Goal: Task Accomplishment & Management: Use online tool/utility

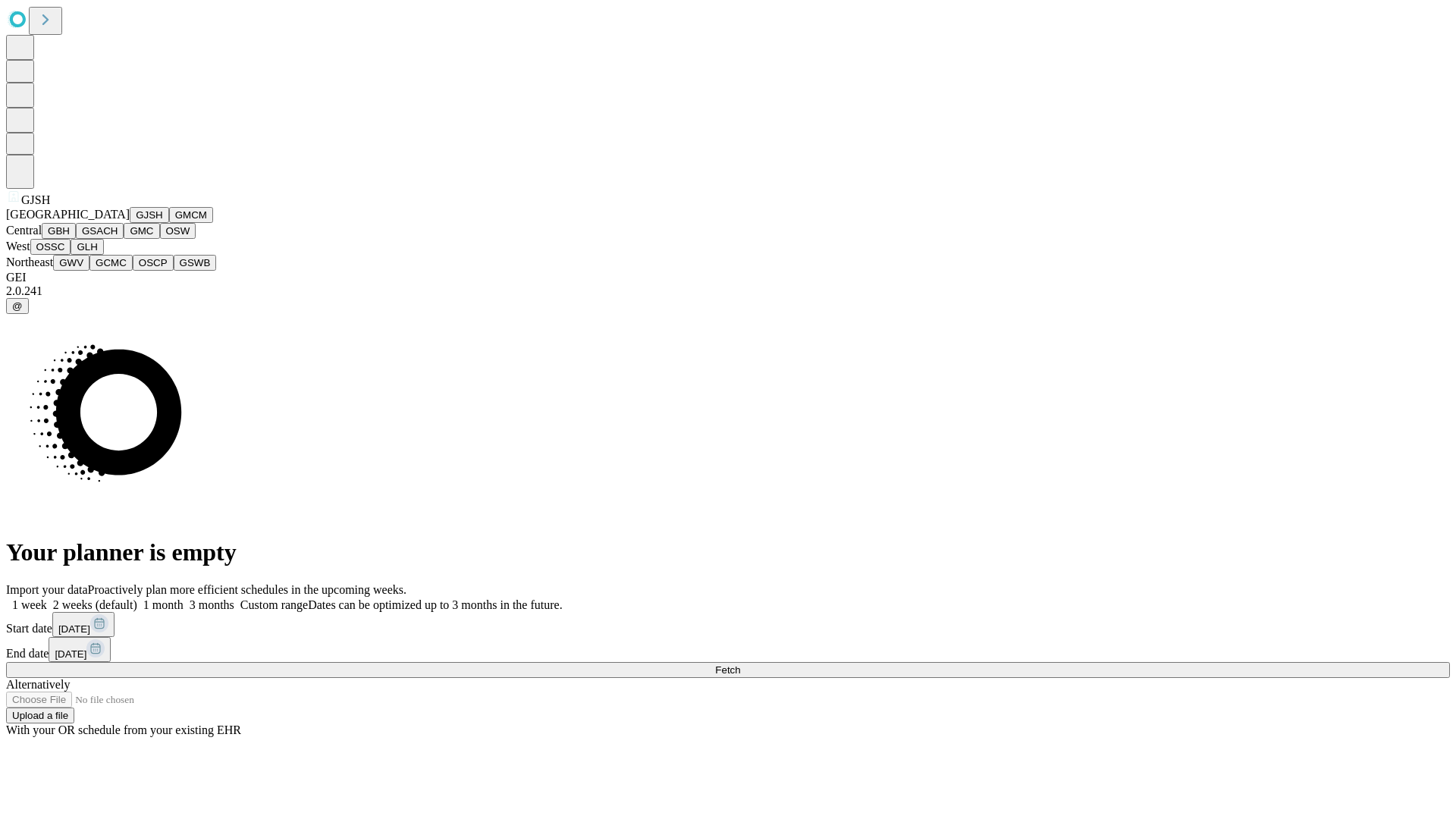
click at [130, 223] on button "GJSH" at bounding box center [150, 215] width 39 height 16
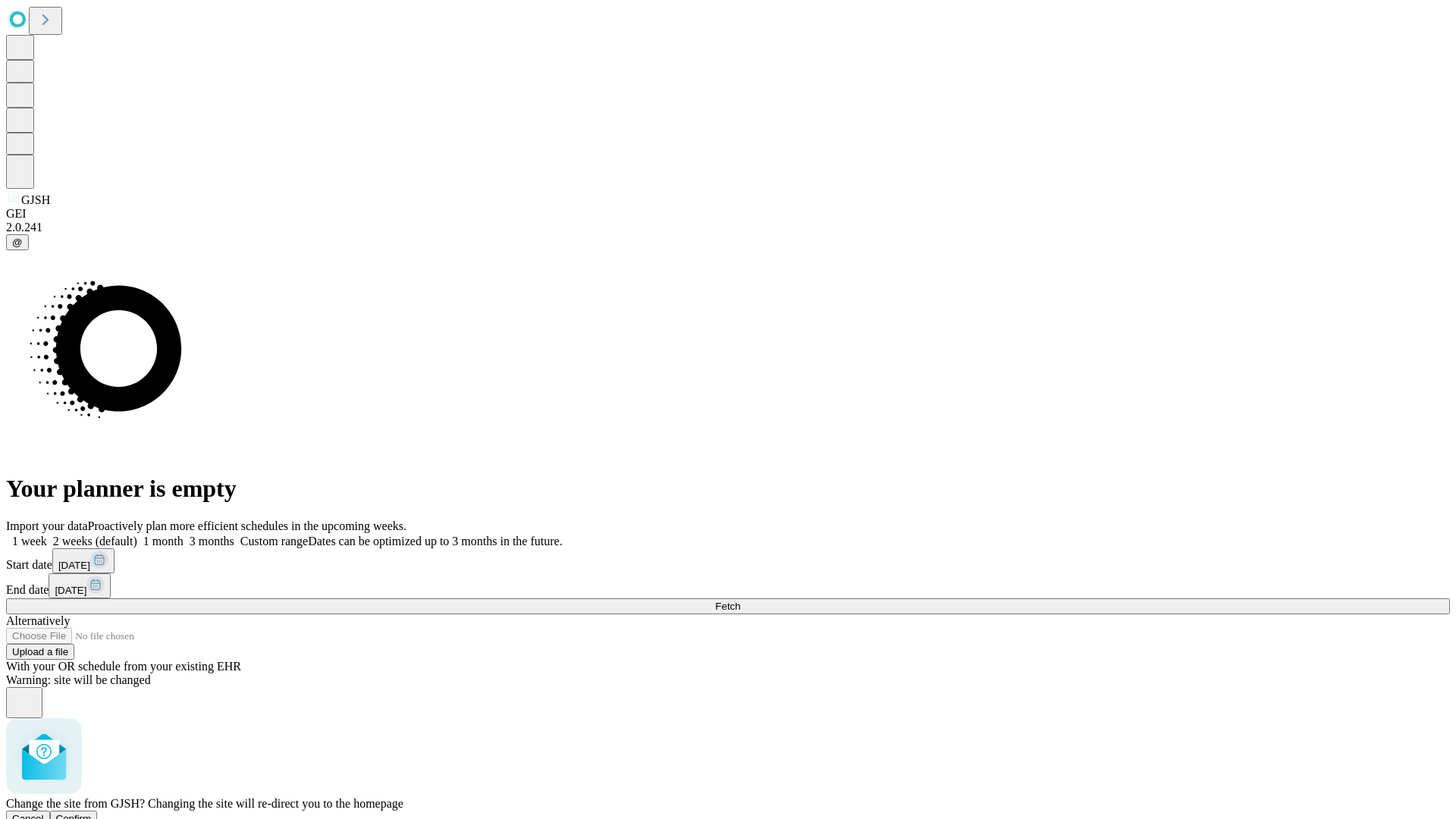
click at [91, 813] on span "Confirm" at bounding box center [74, 818] width 36 height 12
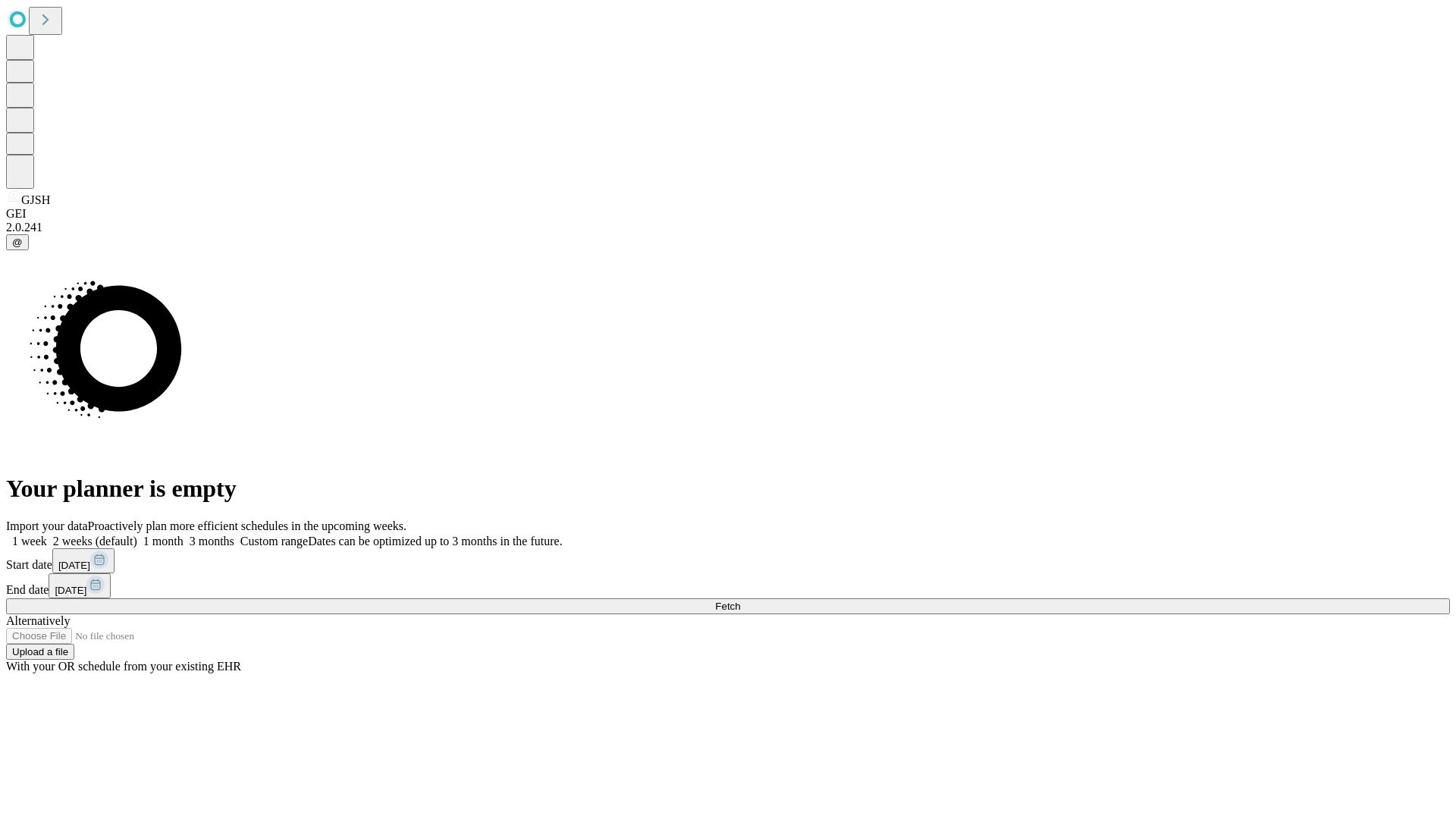
click at [137, 535] on label "2 weeks (default)" at bounding box center [91, 541] width 90 height 13
click at [740, 600] on span "Fetch" at bounding box center [728, 606] width 25 height 12
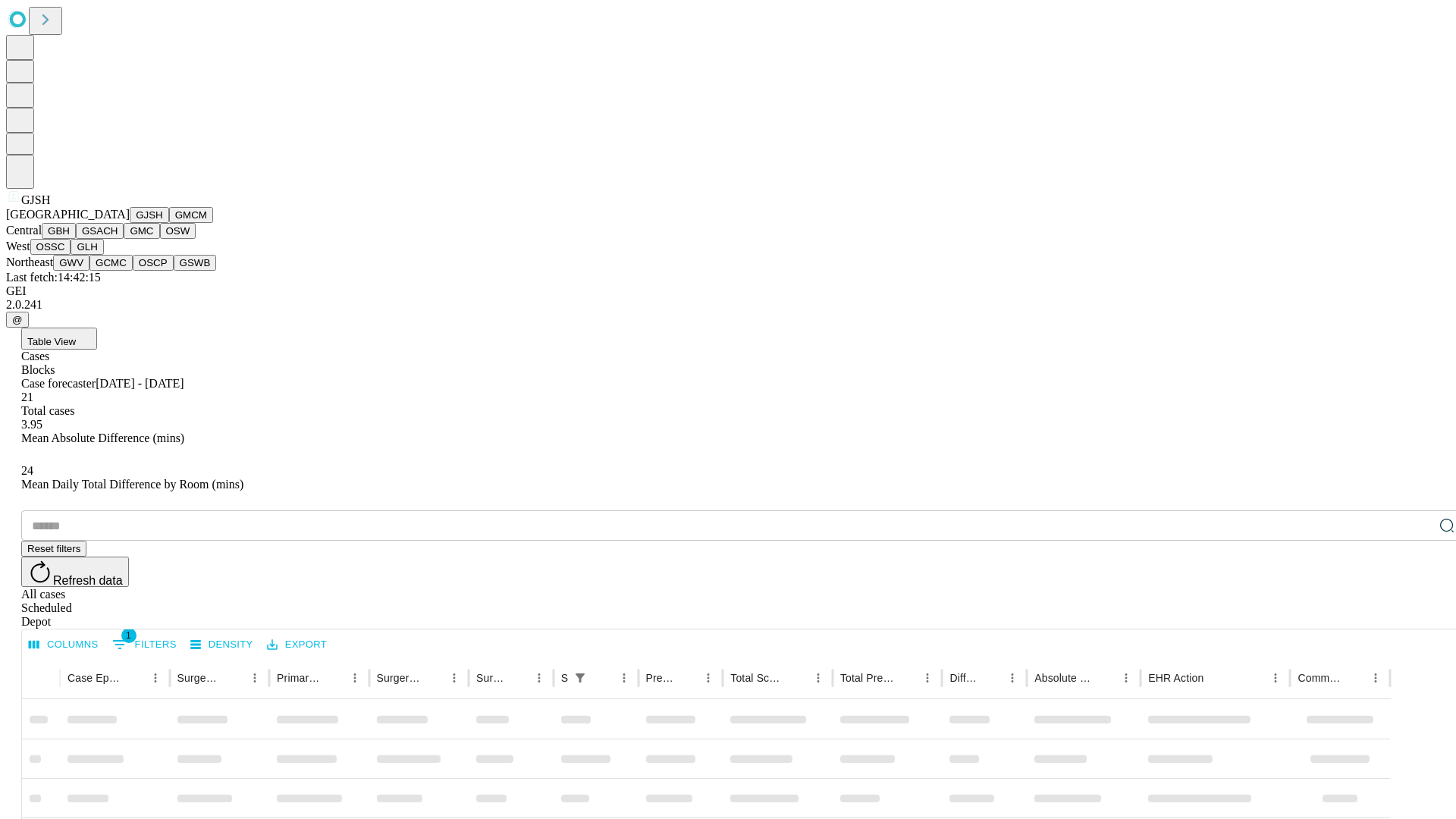
click at [169, 223] on button "GMCM" at bounding box center [191, 215] width 44 height 16
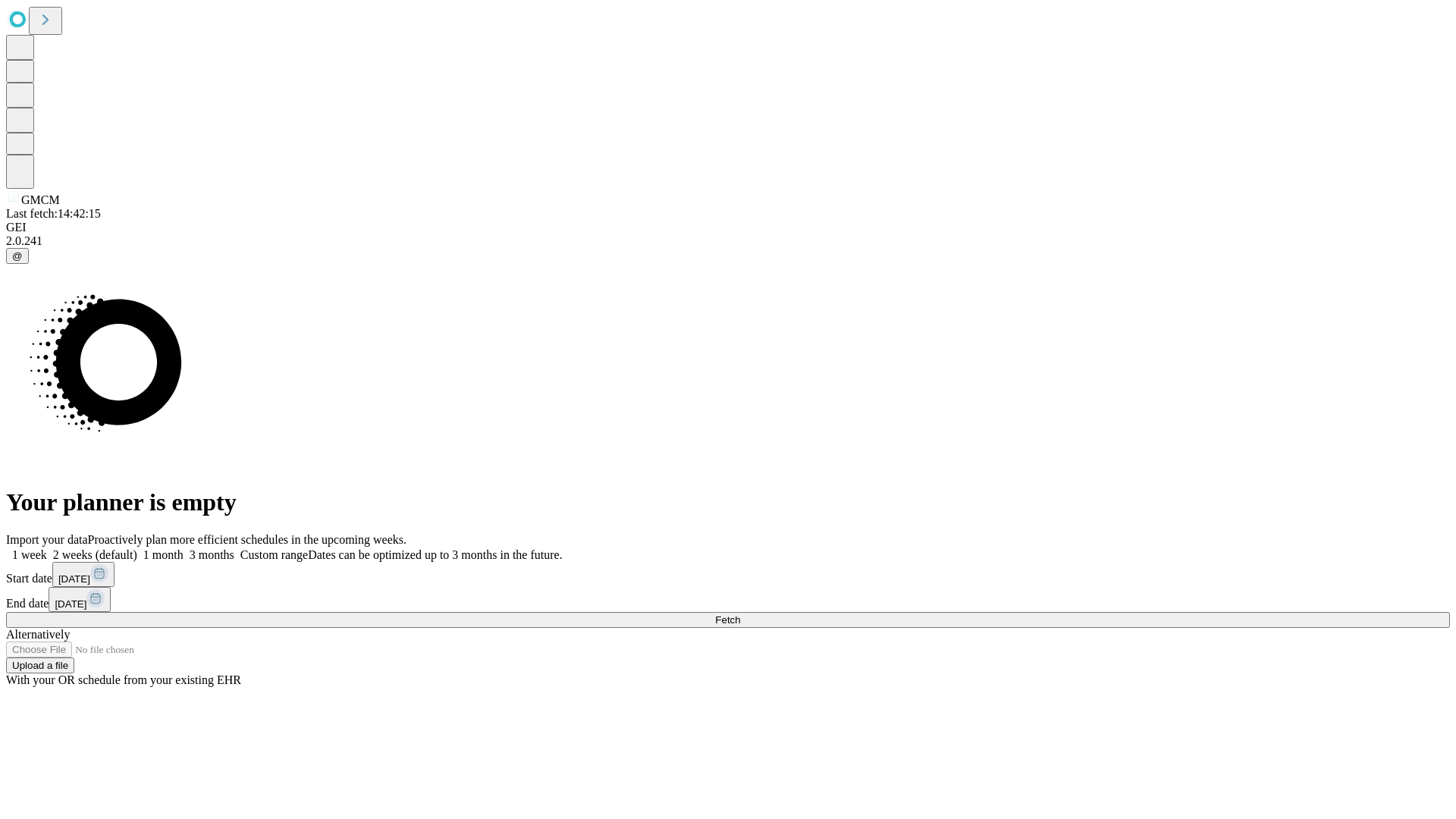
click at [137, 548] on label "2 weeks (default)" at bounding box center [91, 555] width 90 height 13
click at [740, 614] on span "Fetch" at bounding box center [728, 619] width 25 height 12
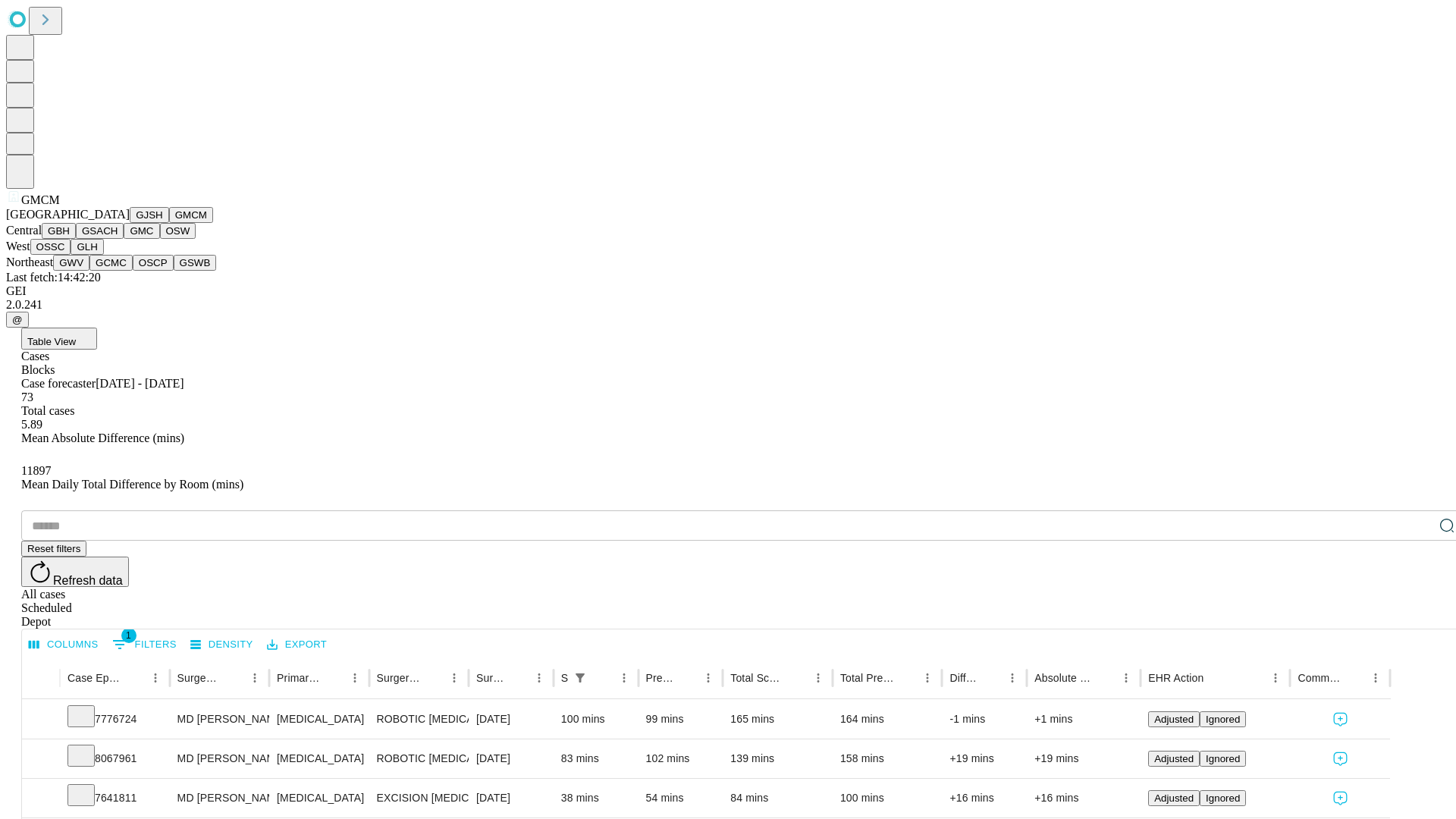
click at [76, 239] on button "GBH" at bounding box center [59, 231] width 34 height 16
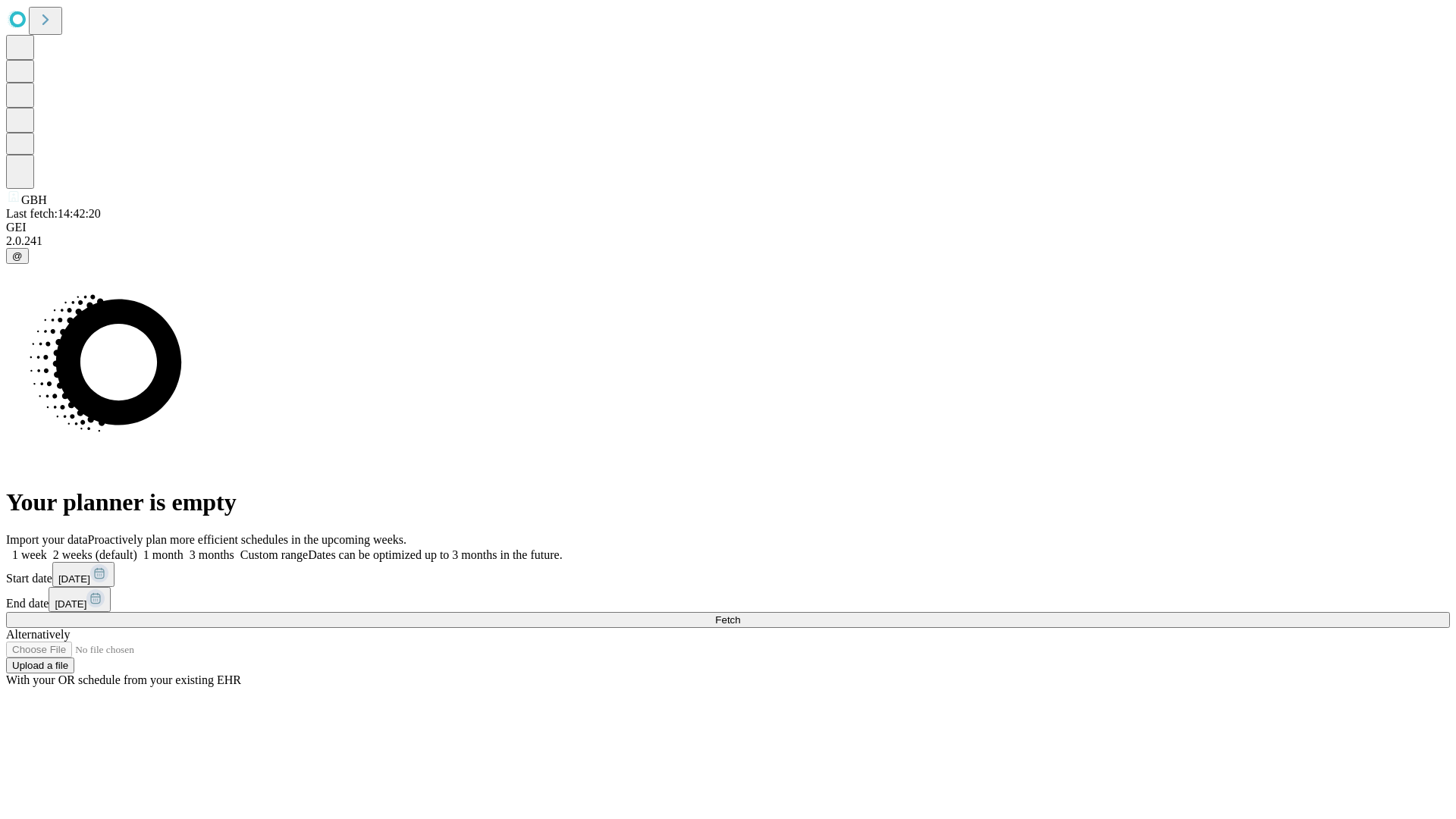
click at [740, 614] on span "Fetch" at bounding box center [728, 619] width 25 height 12
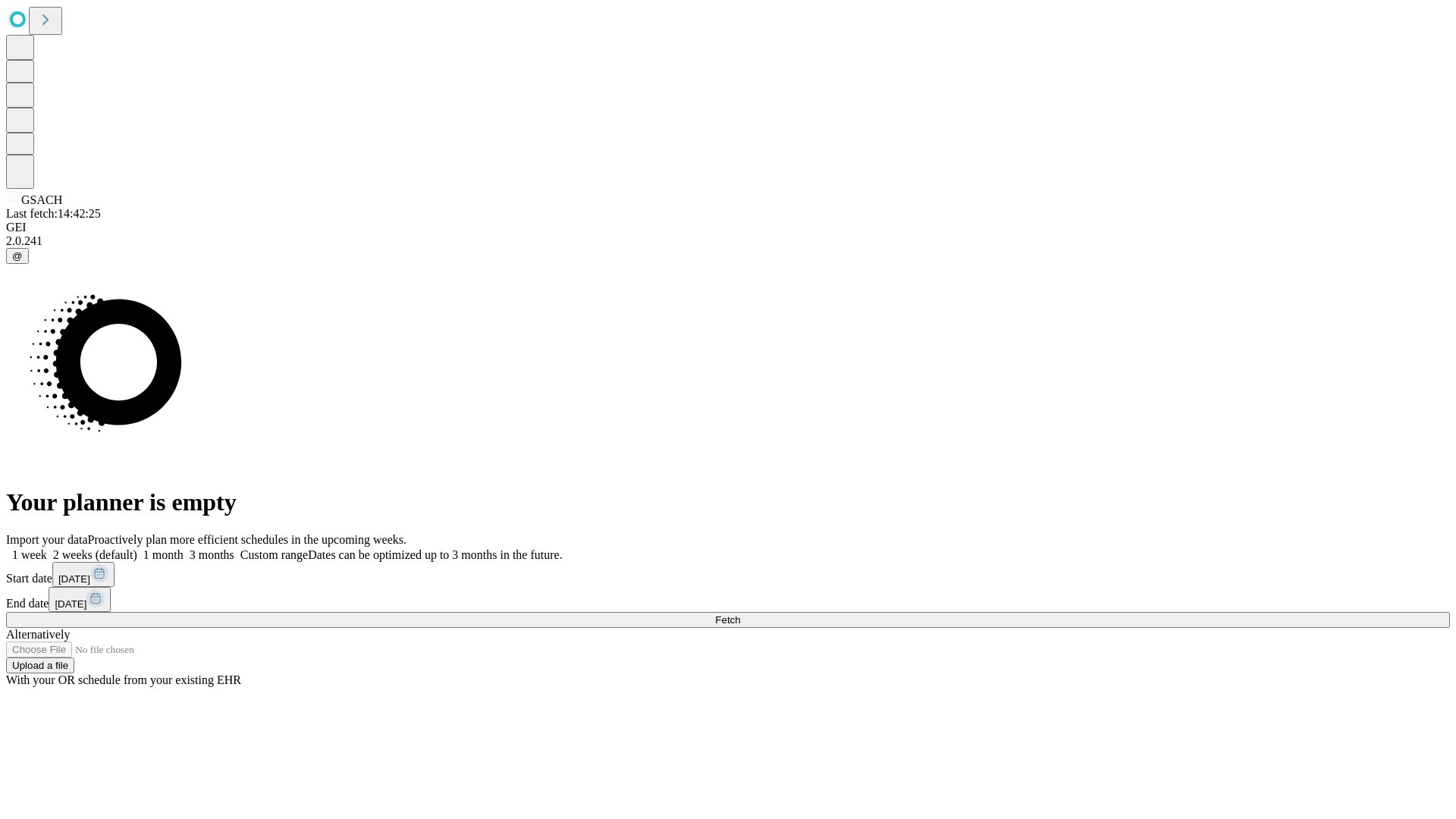
click at [137, 548] on label "2 weeks (default)" at bounding box center [91, 555] width 90 height 13
click at [740, 614] on span "Fetch" at bounding box center [728, 619] width 25 height 12
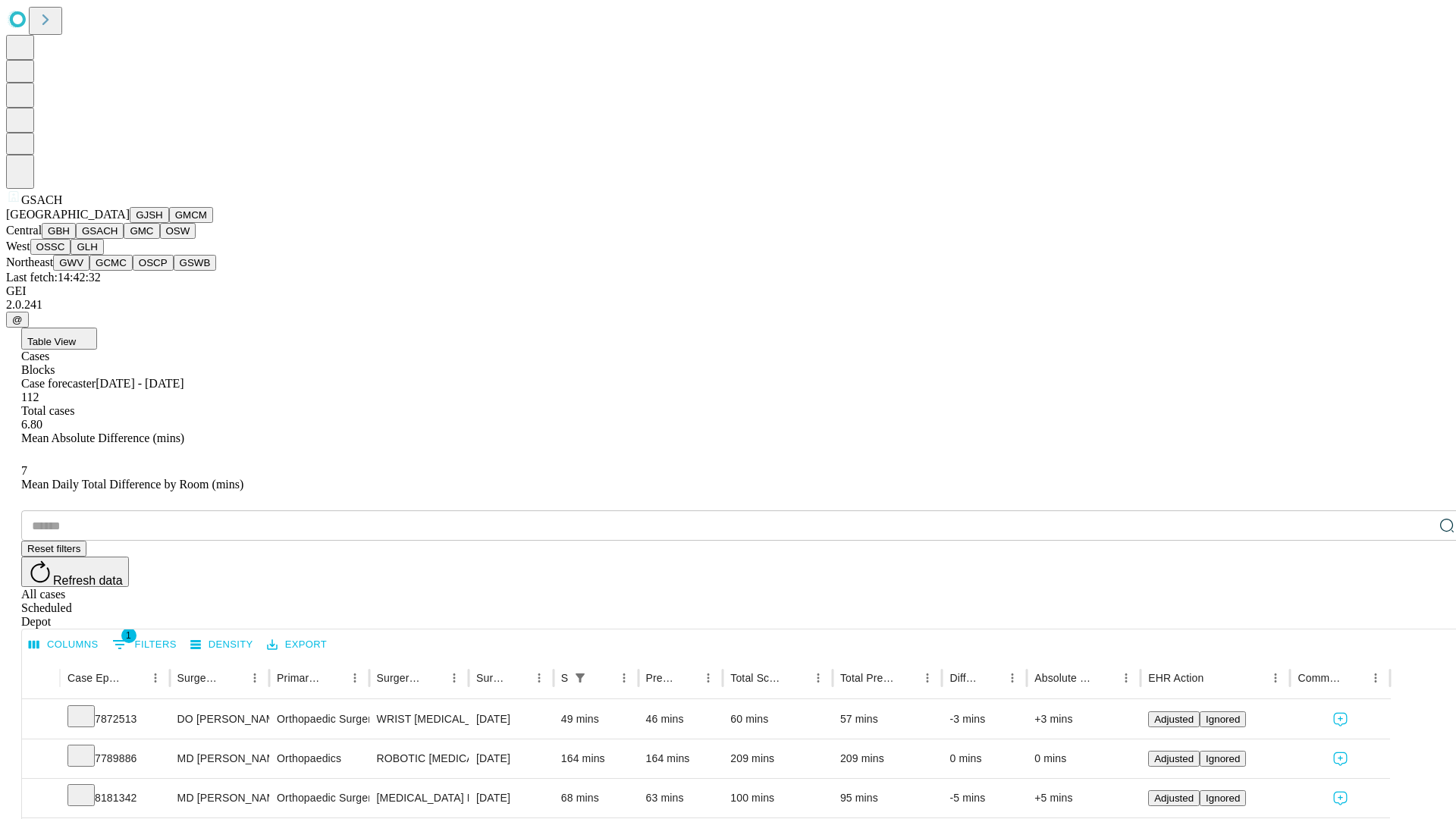
click at [124, 239] on button "GMC" at bounding box center [142, 231] width 36 height 16
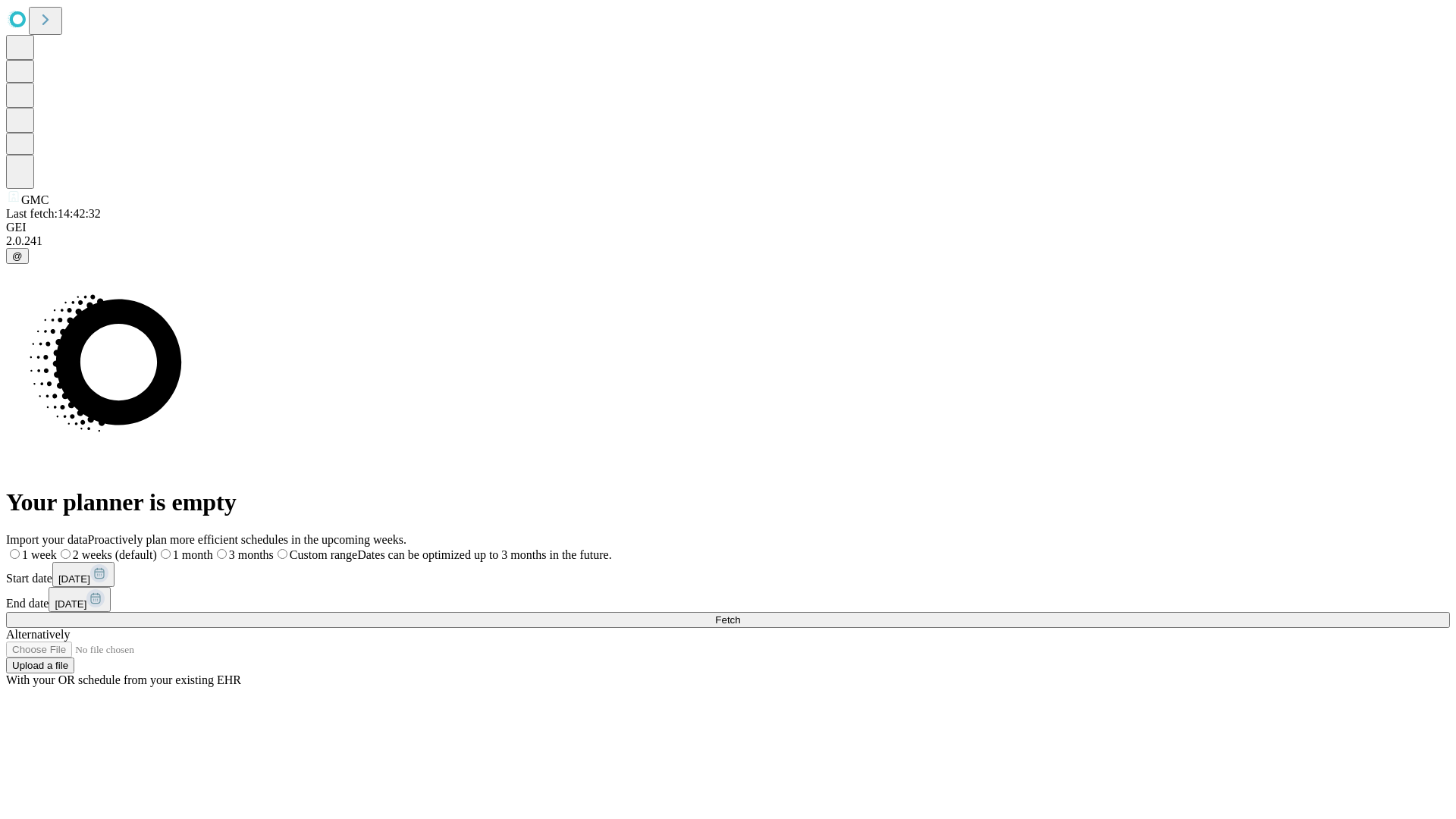
click at [740, 614] on span "Fetch" at bounding box center [728, 619] width 25 height 12
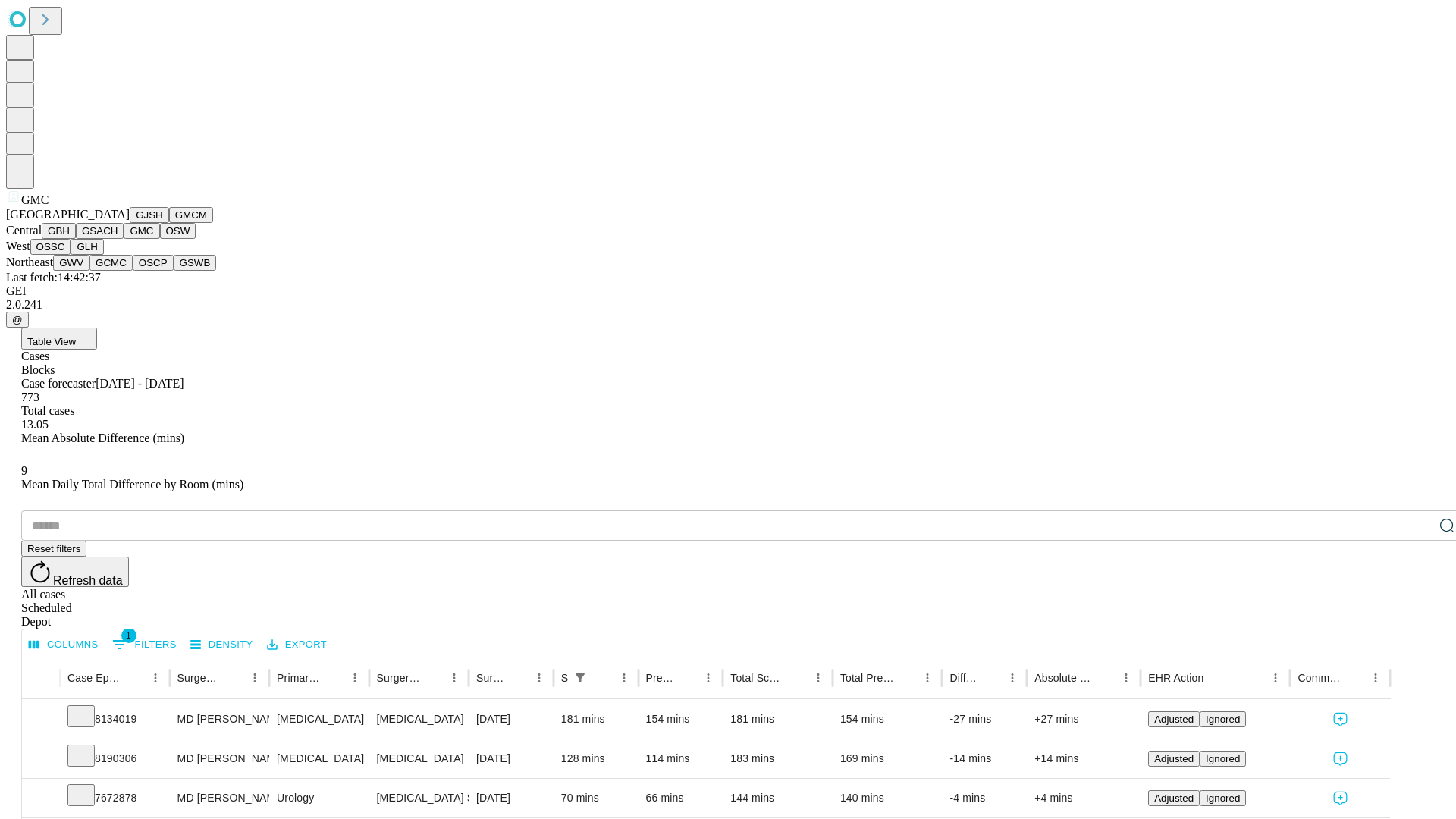
click at [160, 239] on button "OSW" at bounding box center [178, 231] width 37 height 16
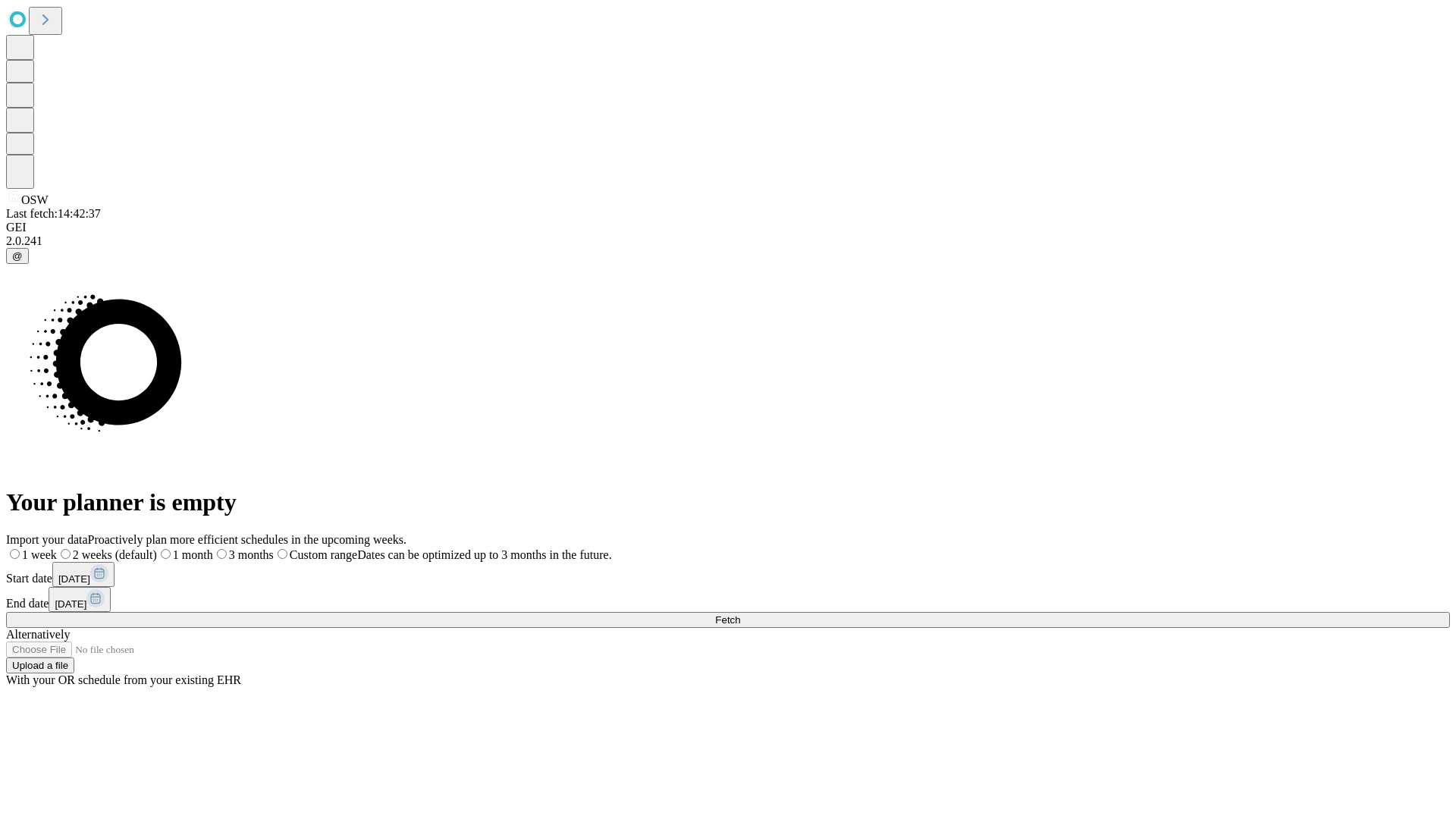
click at [157, 548] on label "2 weeks (default)" at bounding box center [107, 555] width 100 height 13
click at [740, 614] on span "Fetch" at bounding box center [728, 619] width 25 height 12
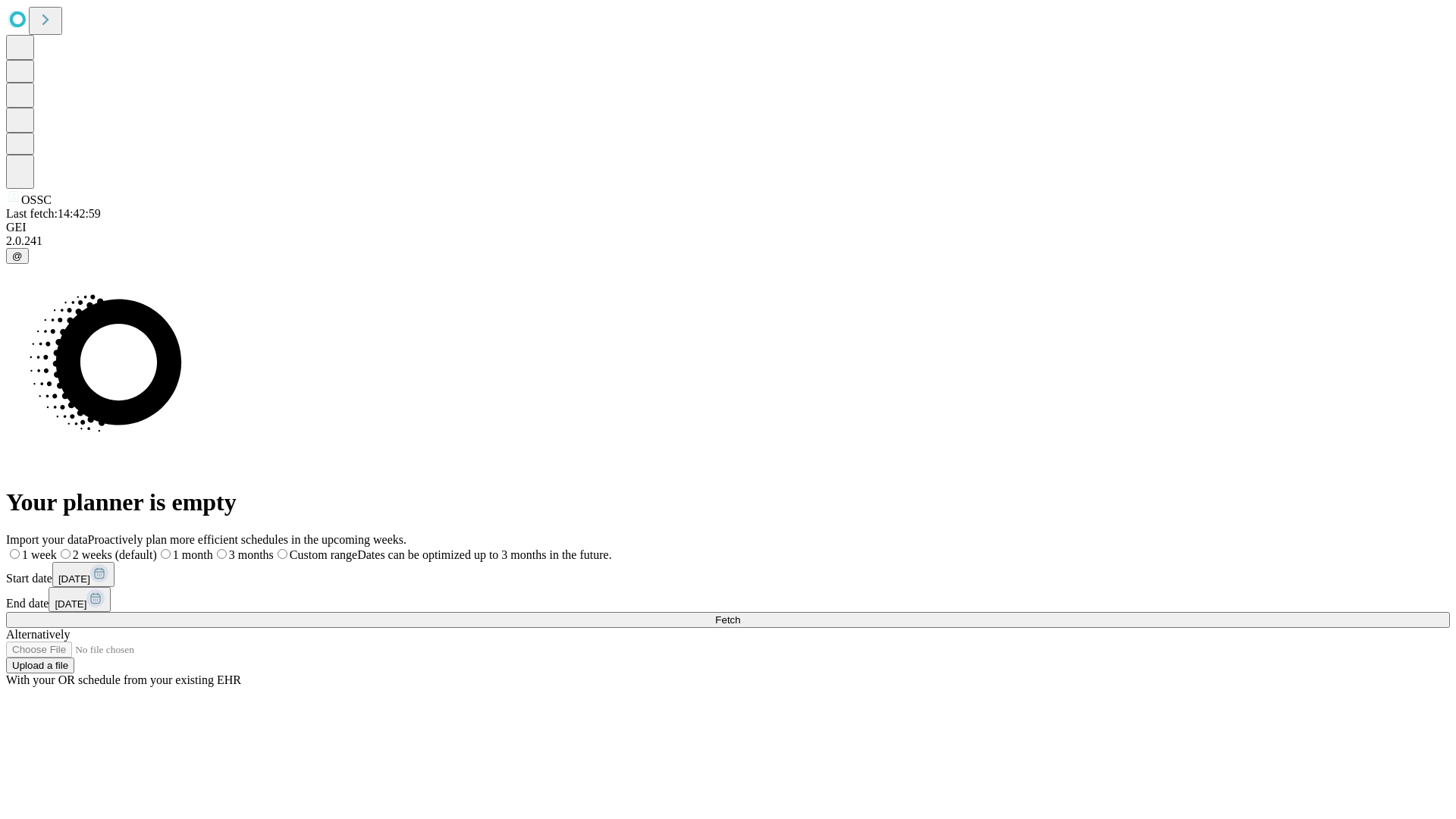
click at [740, 614] on span "Fetch" at bounding box center [728, 619] width 25 height 12
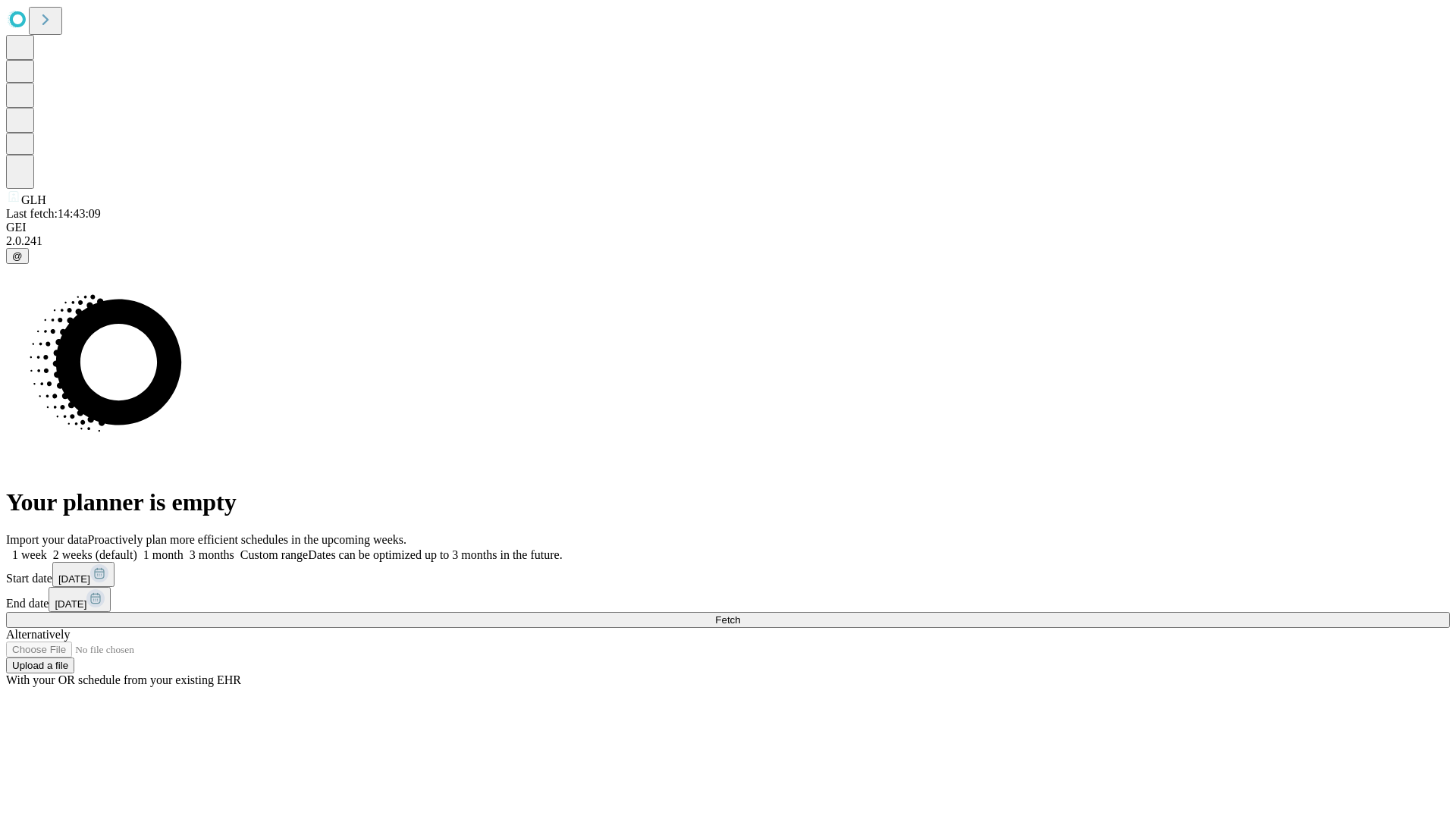
click at [137, 548] on label "2 weeks (default)" at bounding box center [91, 555] width 90 height 13
click at [740, 614] on span "Fetch" at bounding box center [728, 619] width 25 height 12
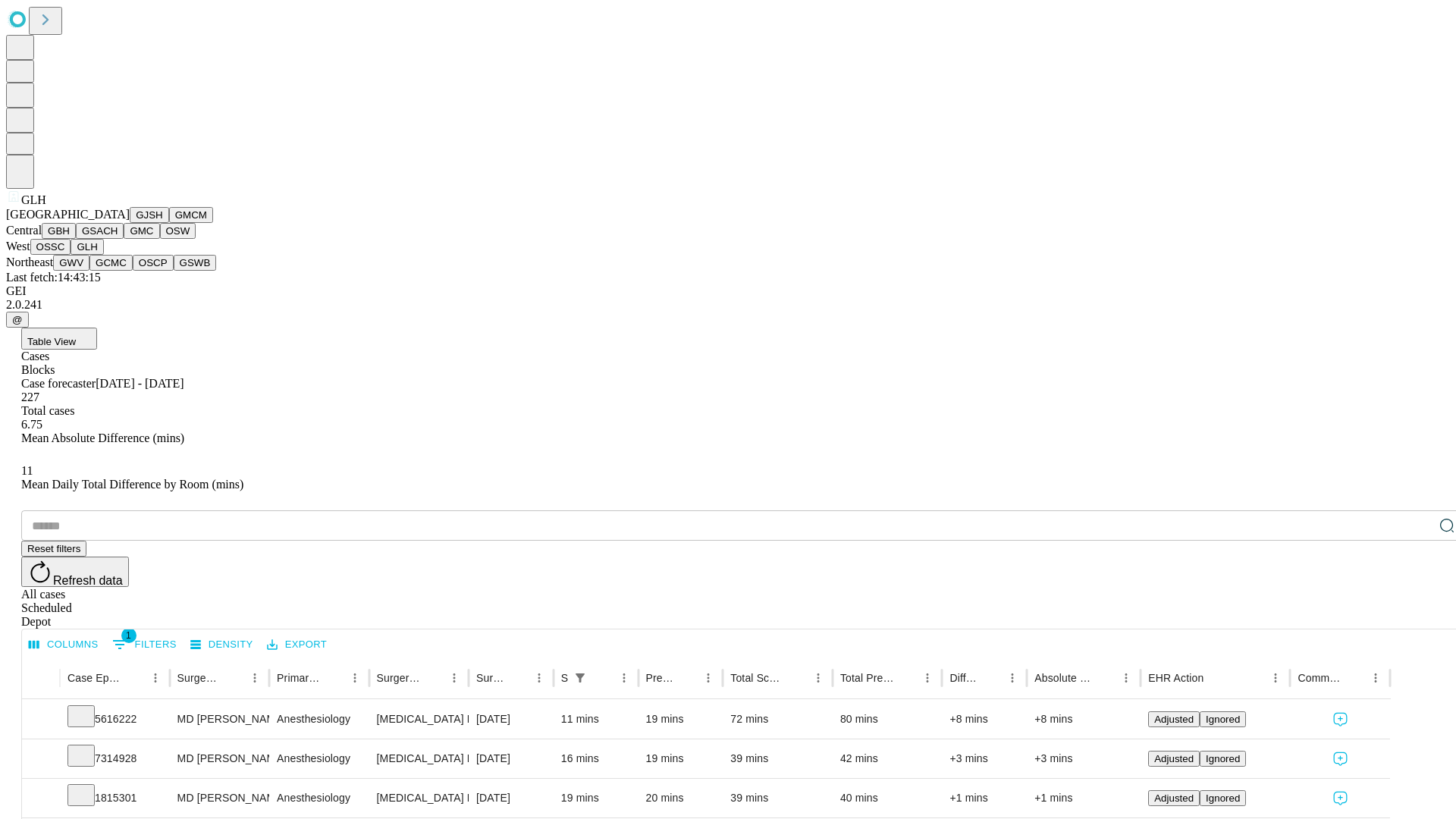
click at [90, 271] on button "GWV" at bounding box center [71, 263] width 37 height 16
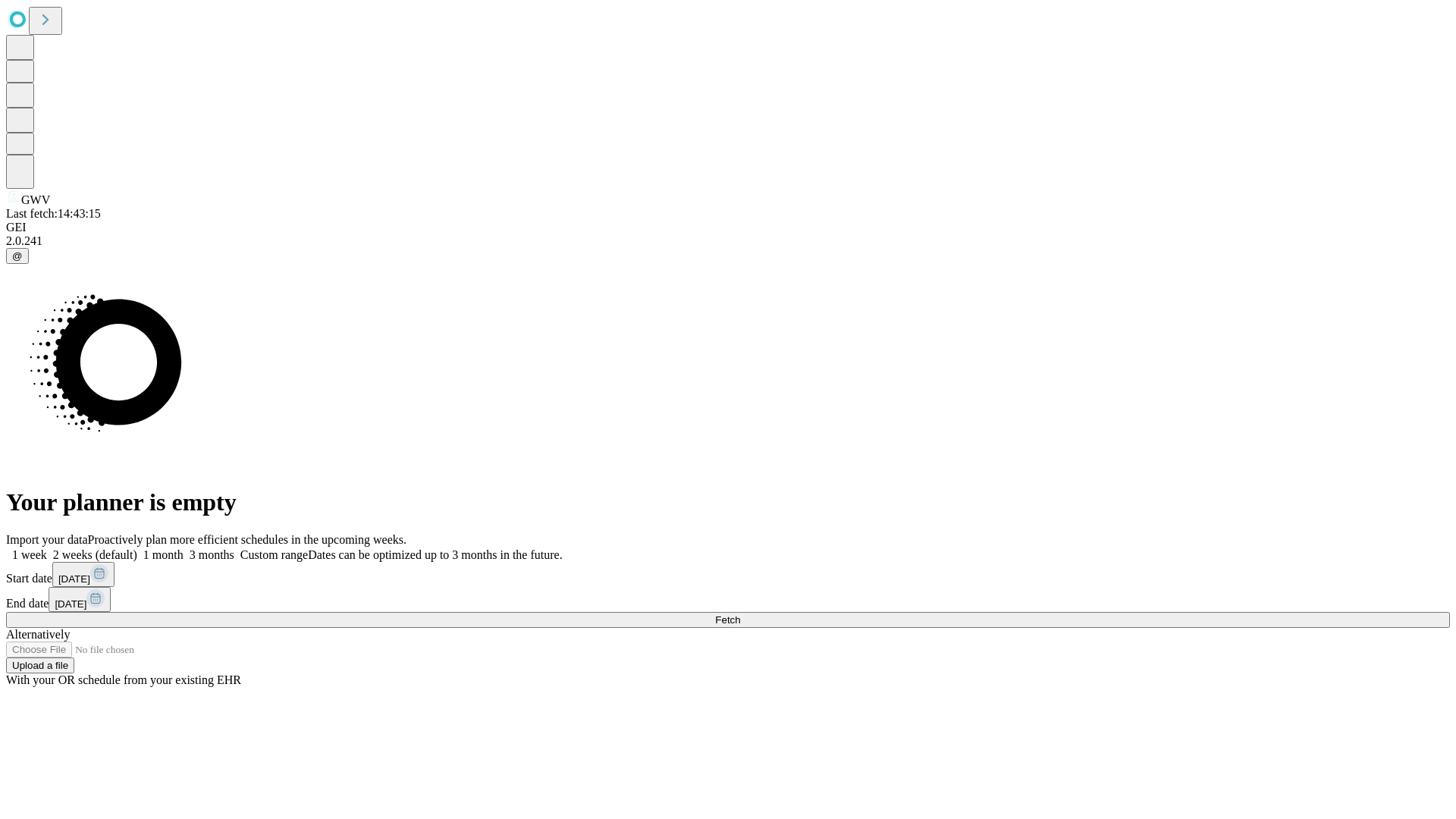
click at [137, 548] on label "2 weeks (default)" at bounding box center [91, 555] width 90 height 13
click at [740, 614] on span "Fetch" at bounding box center [728, 619] width 25 height 12
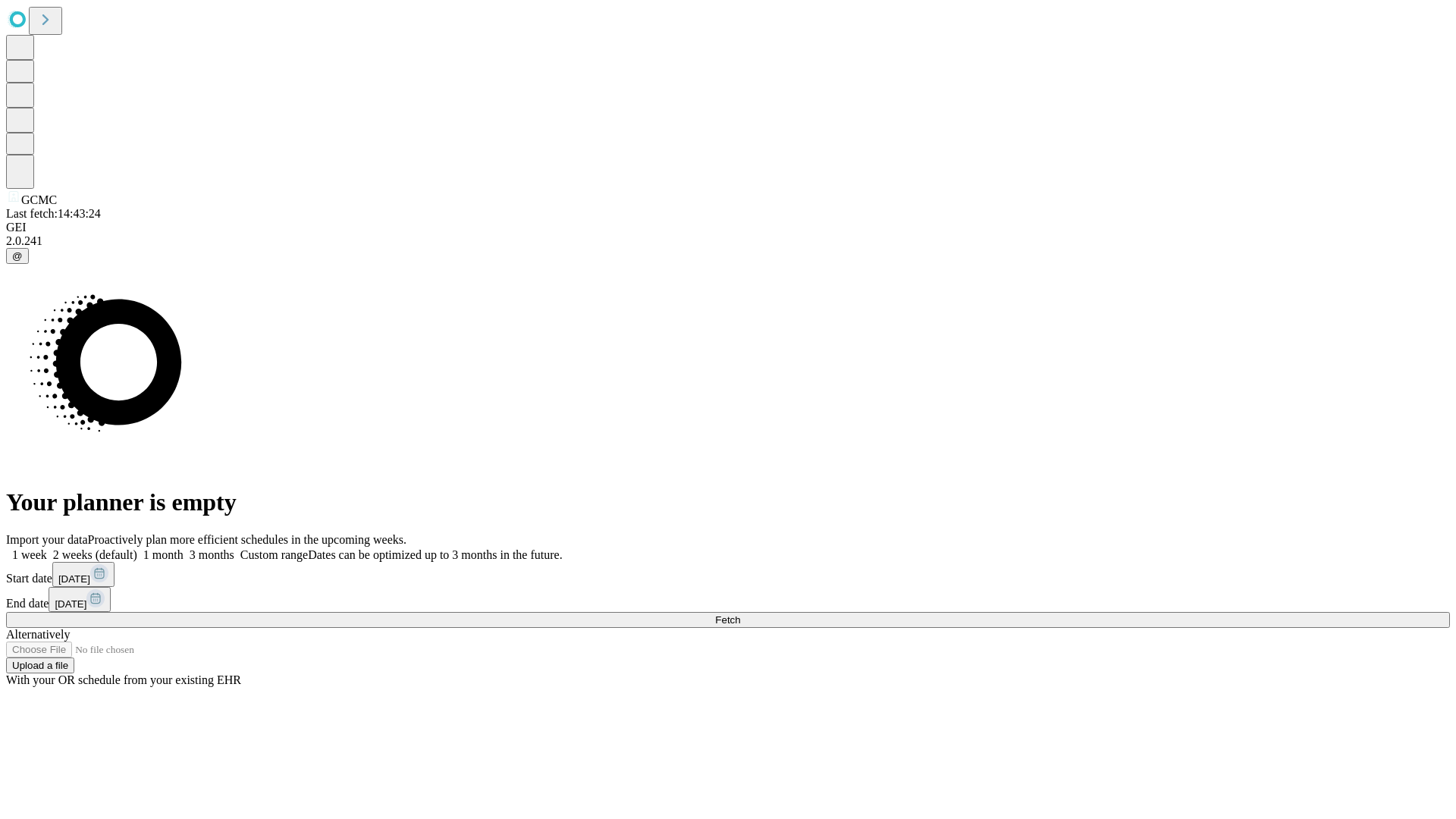
click at [137, 548] on label "2 weeks (default)" at bounding box center [91, 555] width 90 height 13
click at [740, 614] on span "Fetch" at bounding box center [728, 619] width 25 height 12
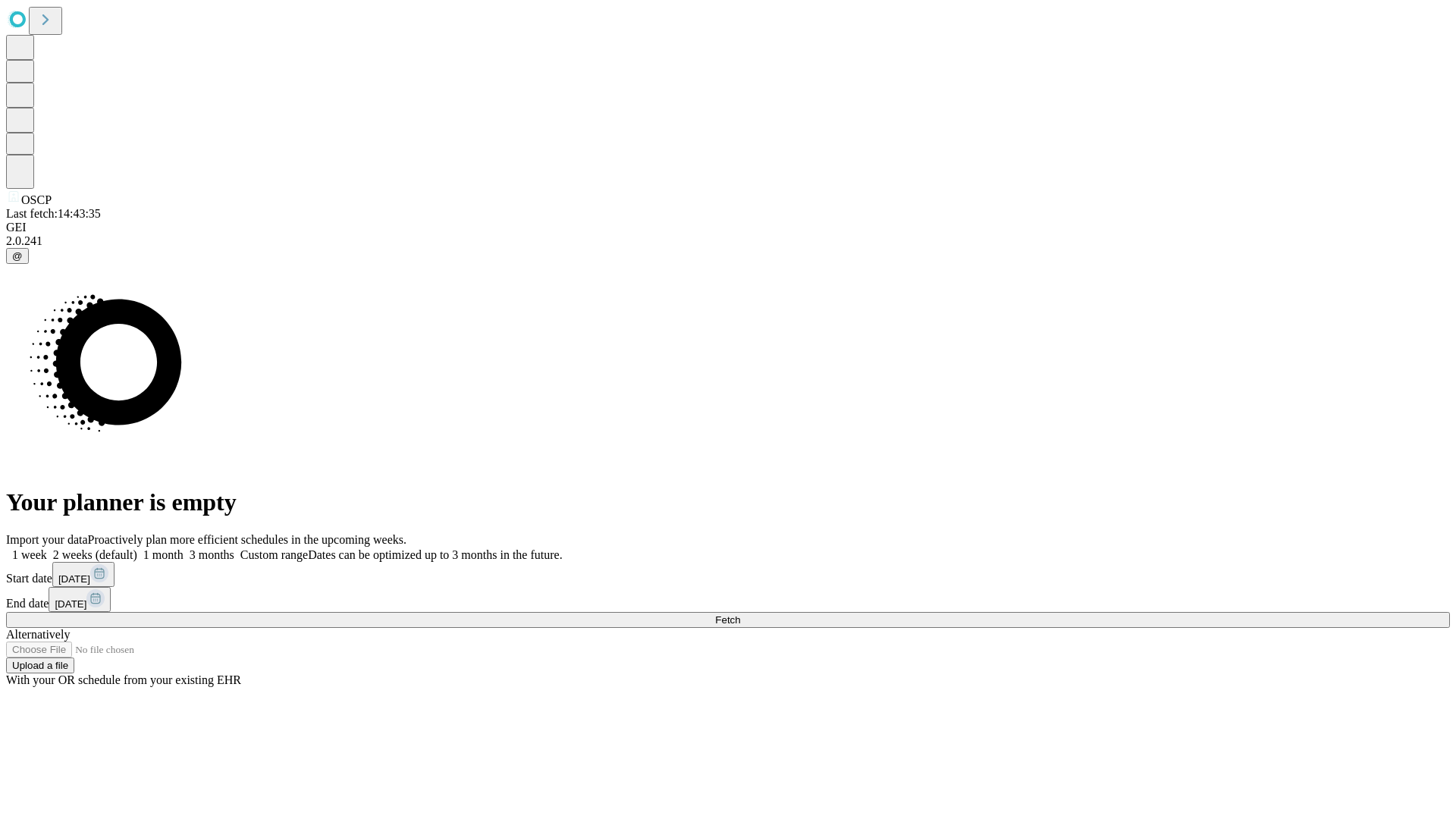
click at [740, 614] on span "Fetch" at bounding box center [728, 619] width 25 height 12
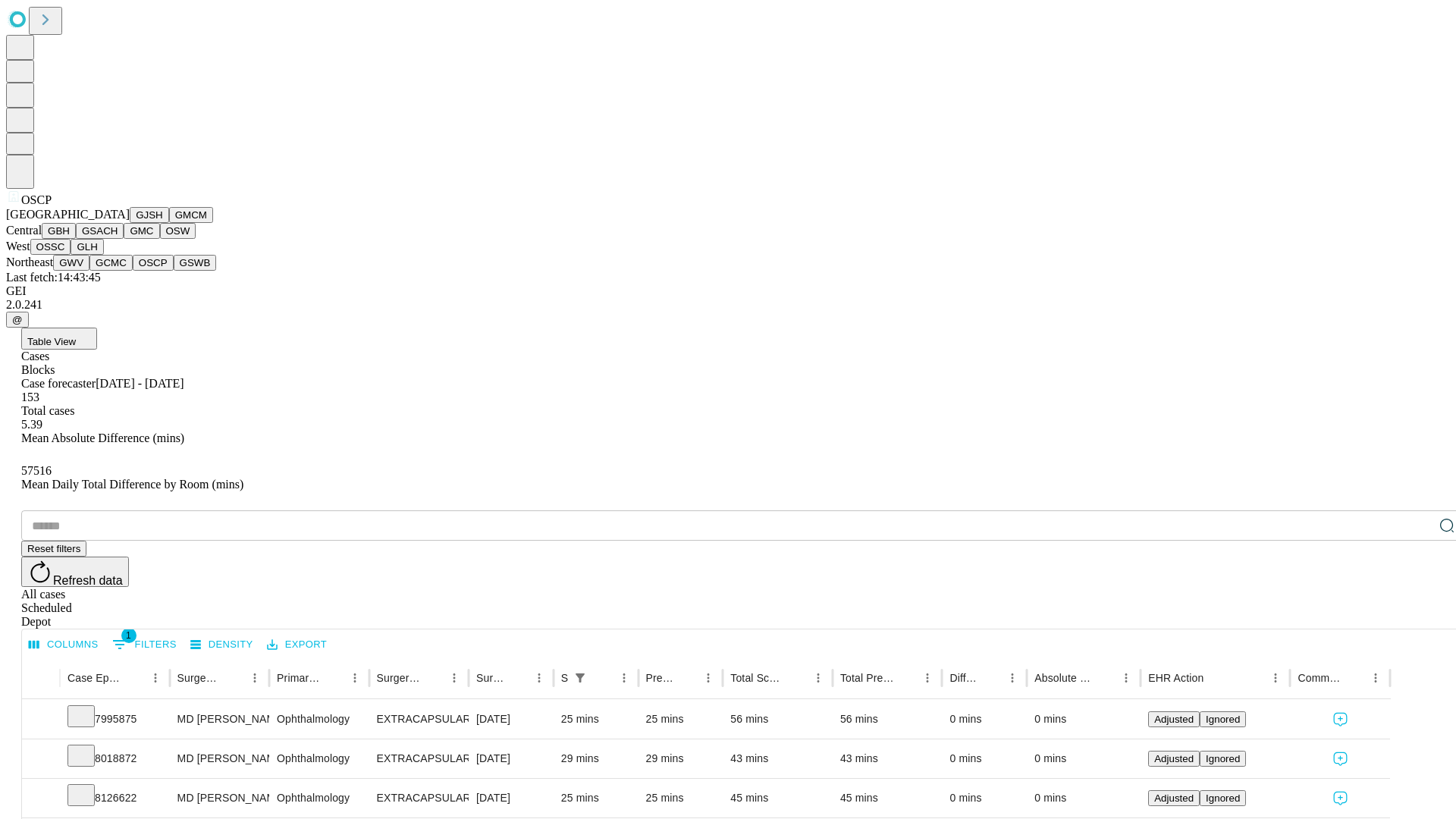
click at [174, 271] on button "GSWB" at bounding box center [195, 263] width 43 height 16
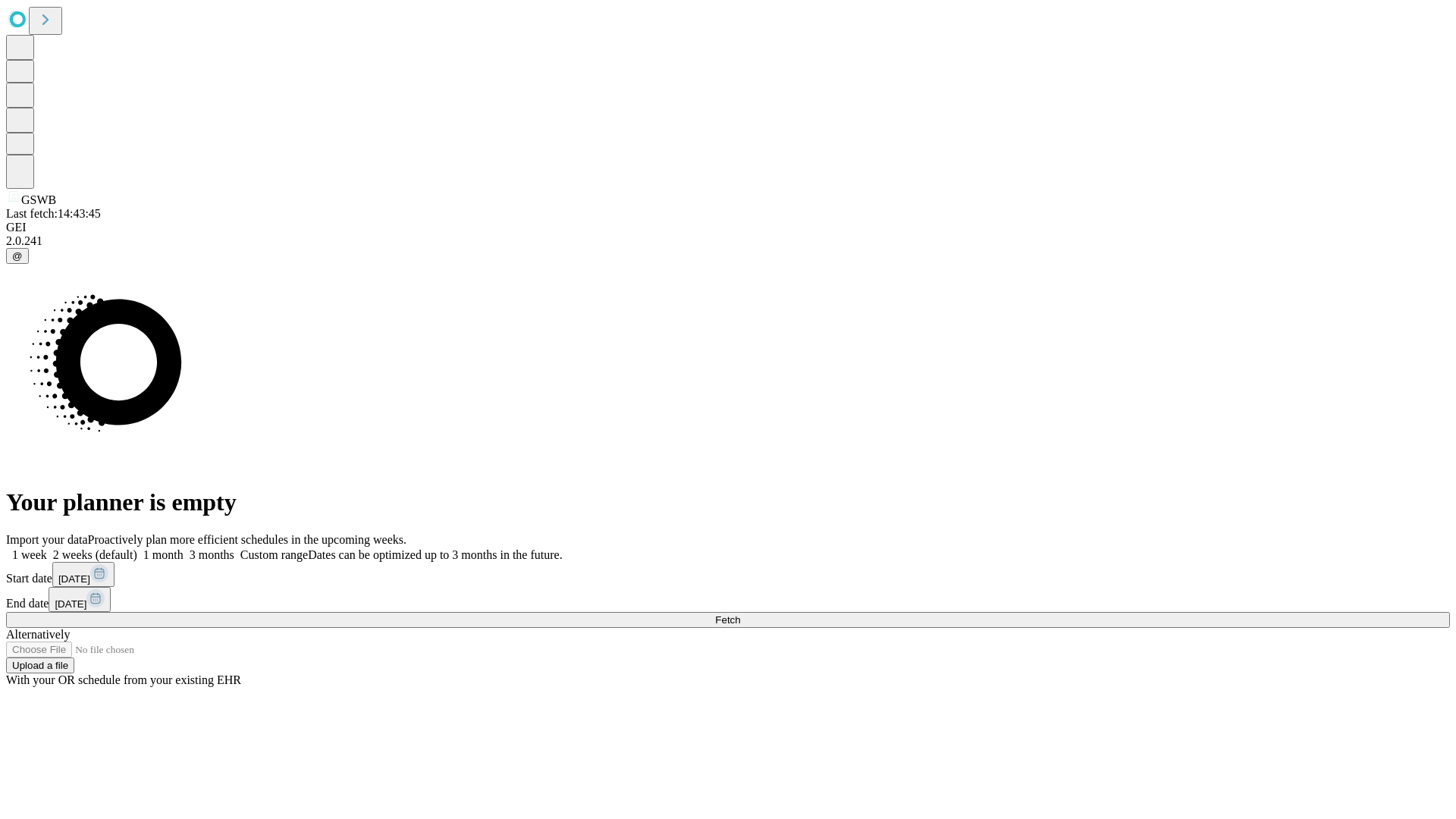
click at [740, 614] on span "Fetch" at bounding box center [728, 619] width 25 height 12
